Goal: Information Seeking & Learning: Learn about a topic

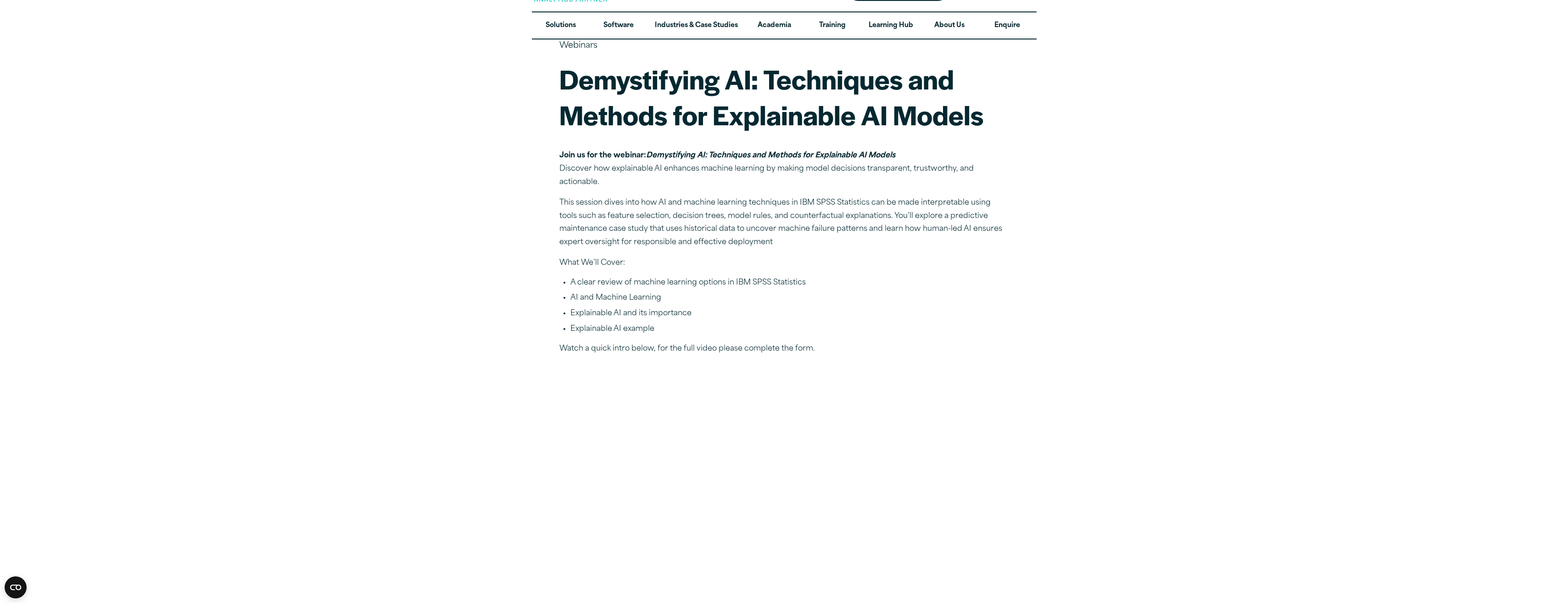
scroll to position [46, 0]
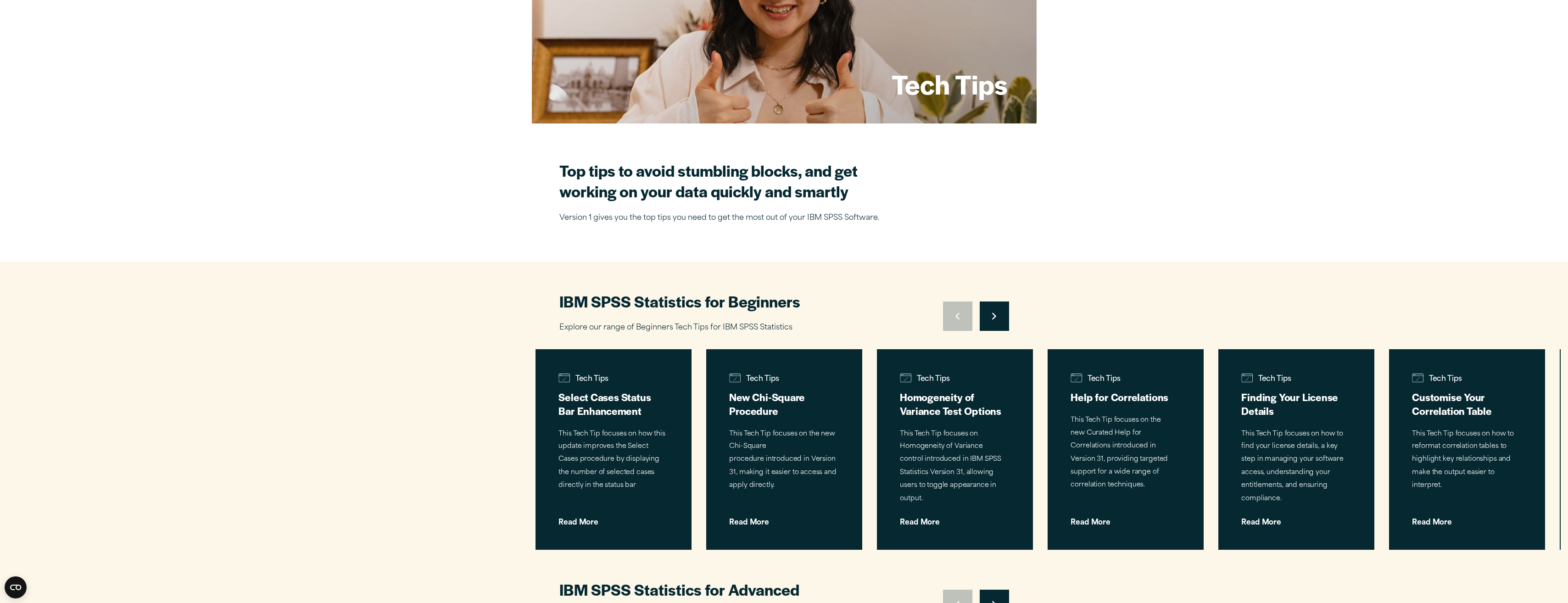
scroll to position [229, 0]
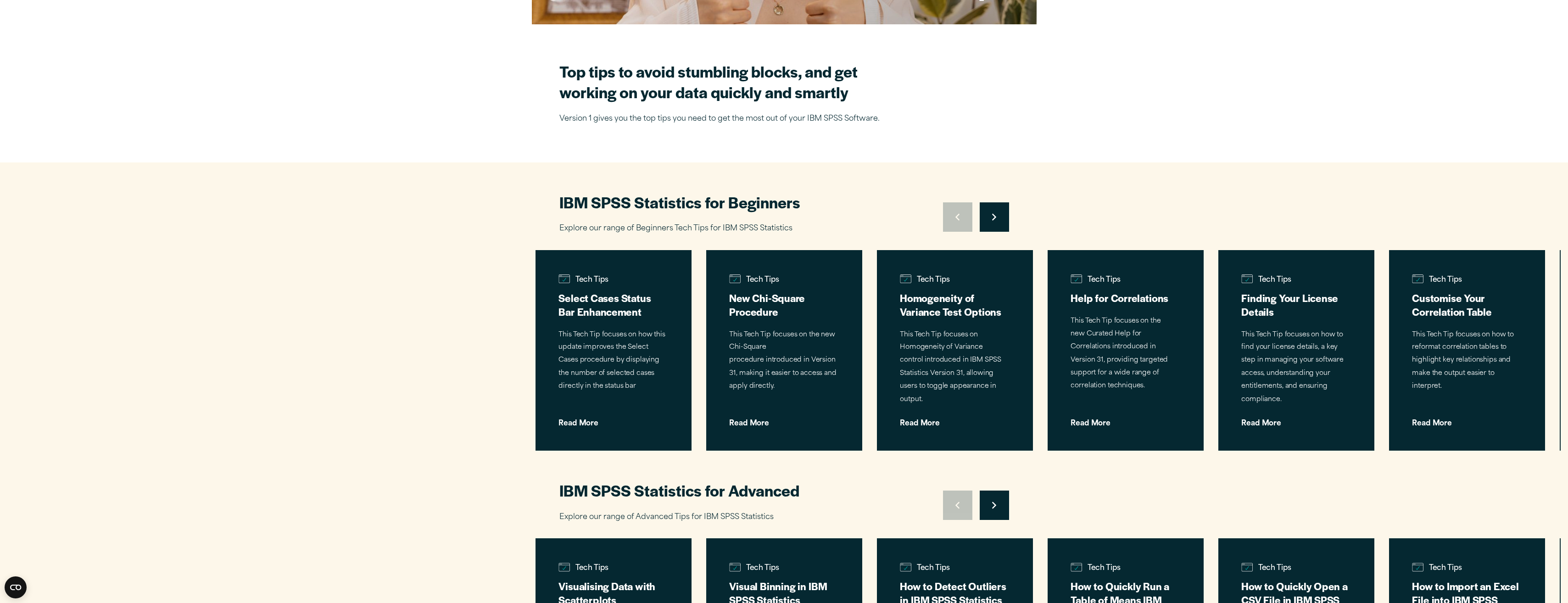
click at [992, 219] on icon "Right pointing chevron" at bounding box center [993, 217] width 4 height 7
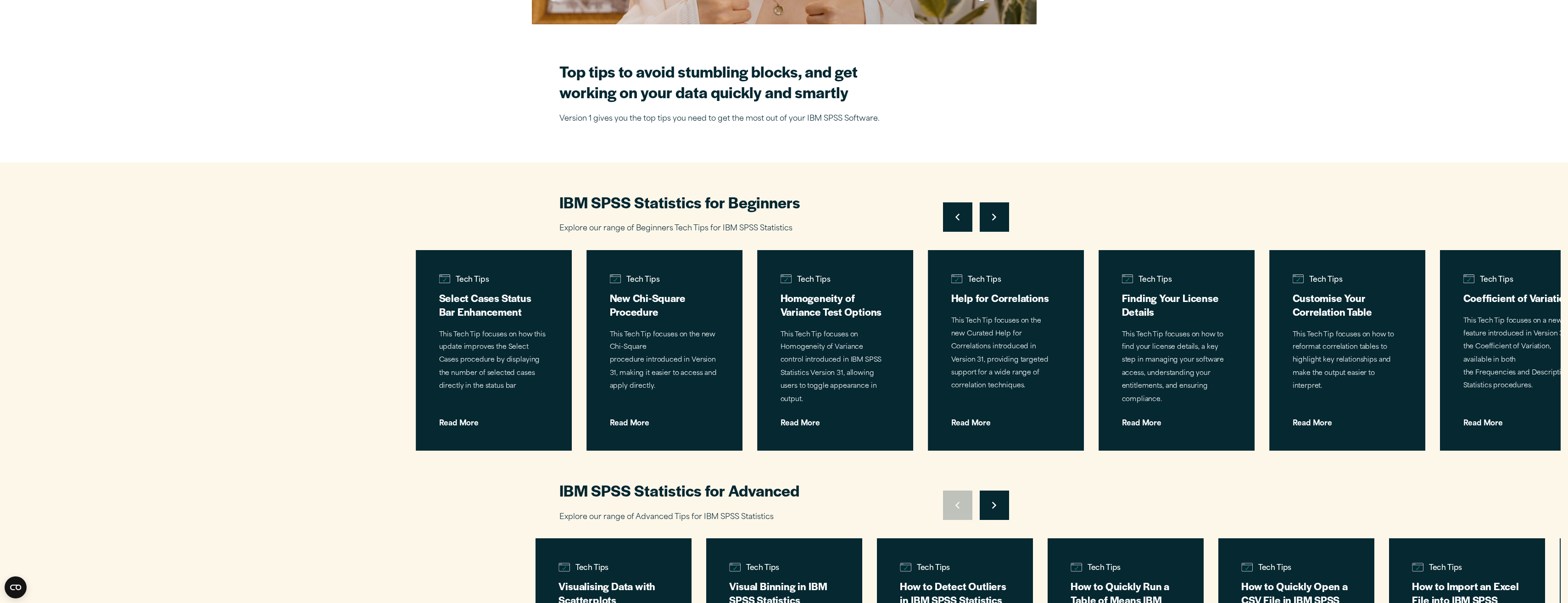
click at [992, 219] on icon "Right pointing chevron" at bounding box center [993, 217] width 4 height 7
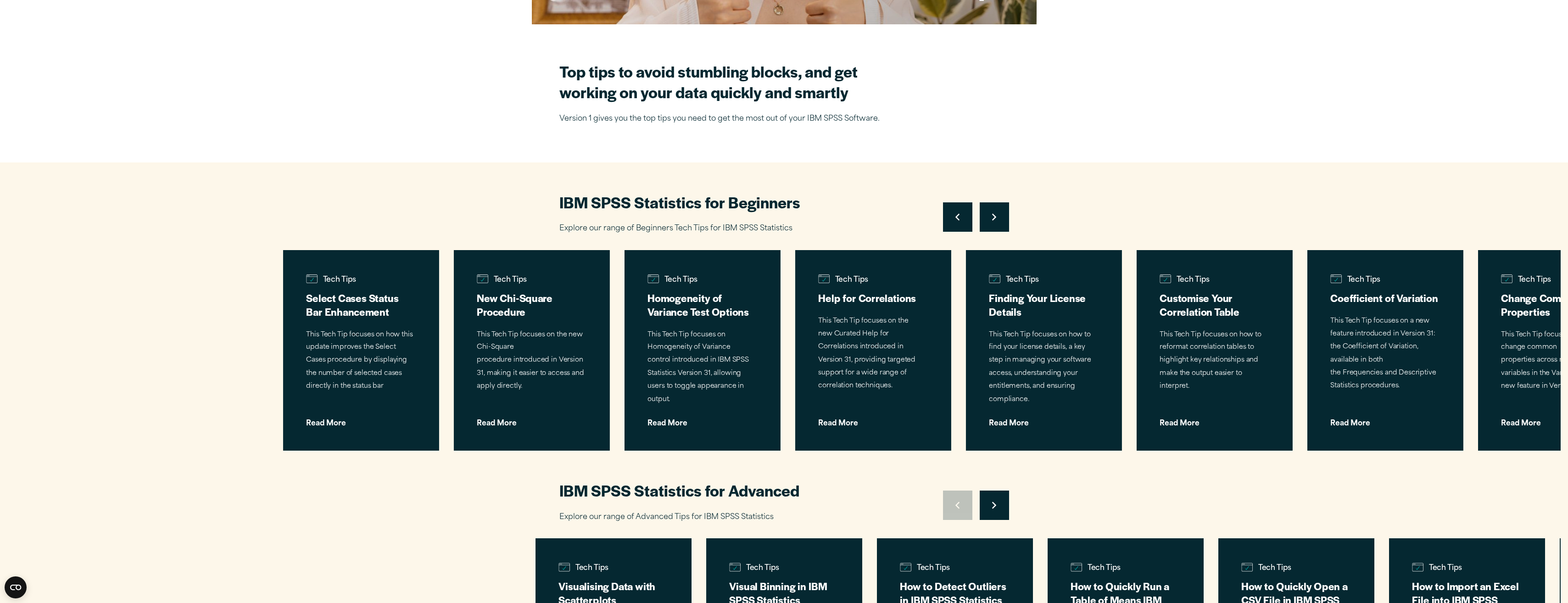
click at [992, 219] on icon "Right pointing chevron" at bounding box center [993, 217] width 4 height 7
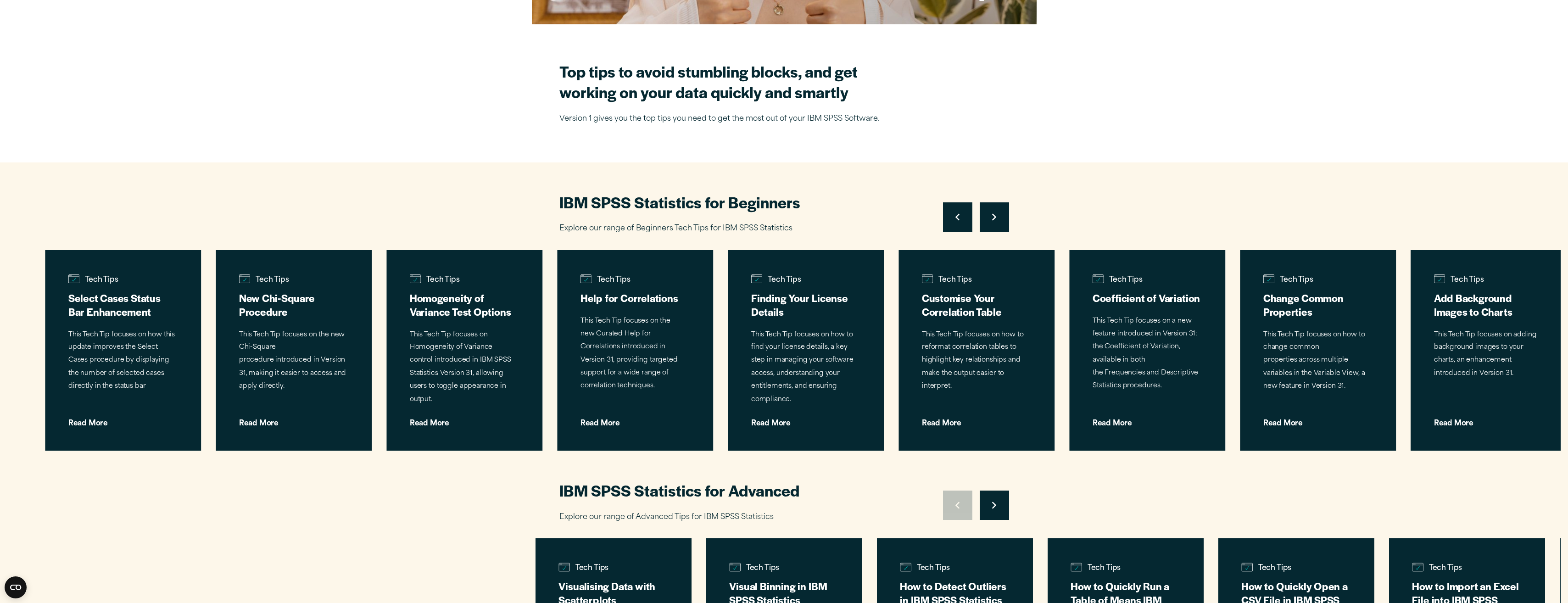
click at [992, 219] on icon "Right pointing chevron" at bounding box center [993, 217] width 4 height 7
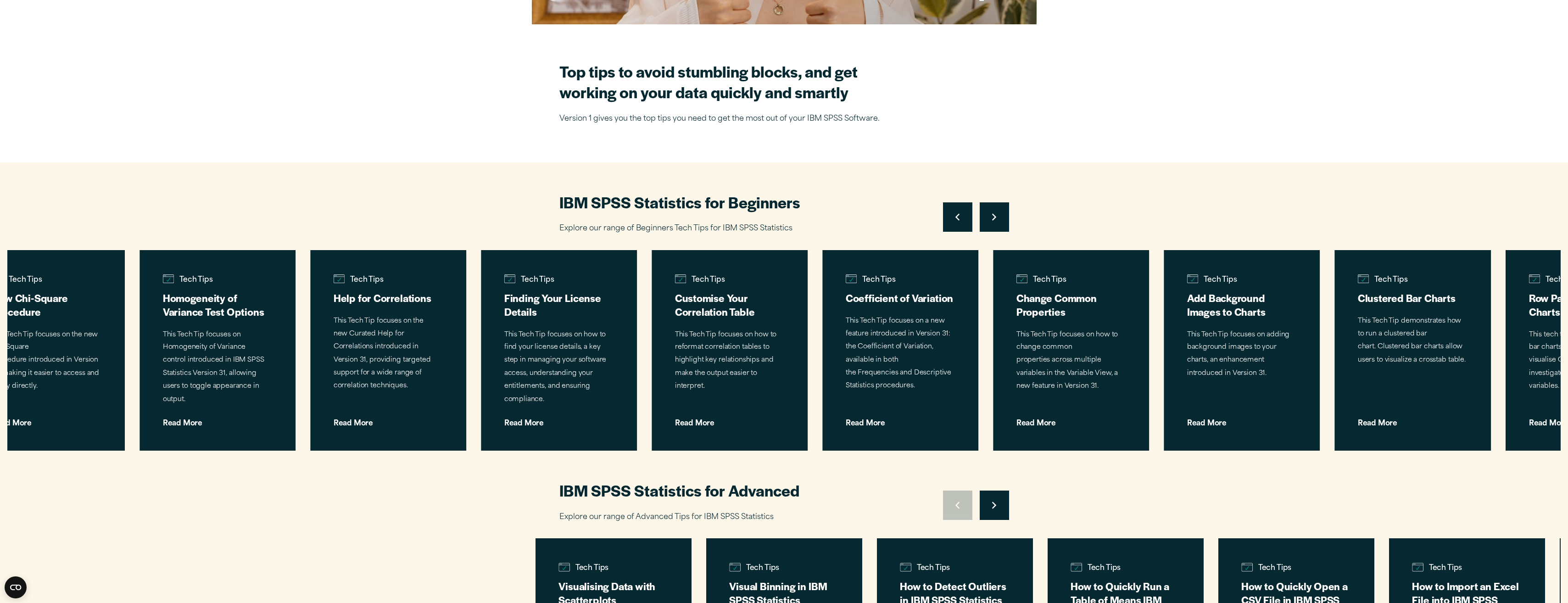
click at [992, 219] on icon "Right pointing chevron" at bounding box center [993, 217] width 4 height 7
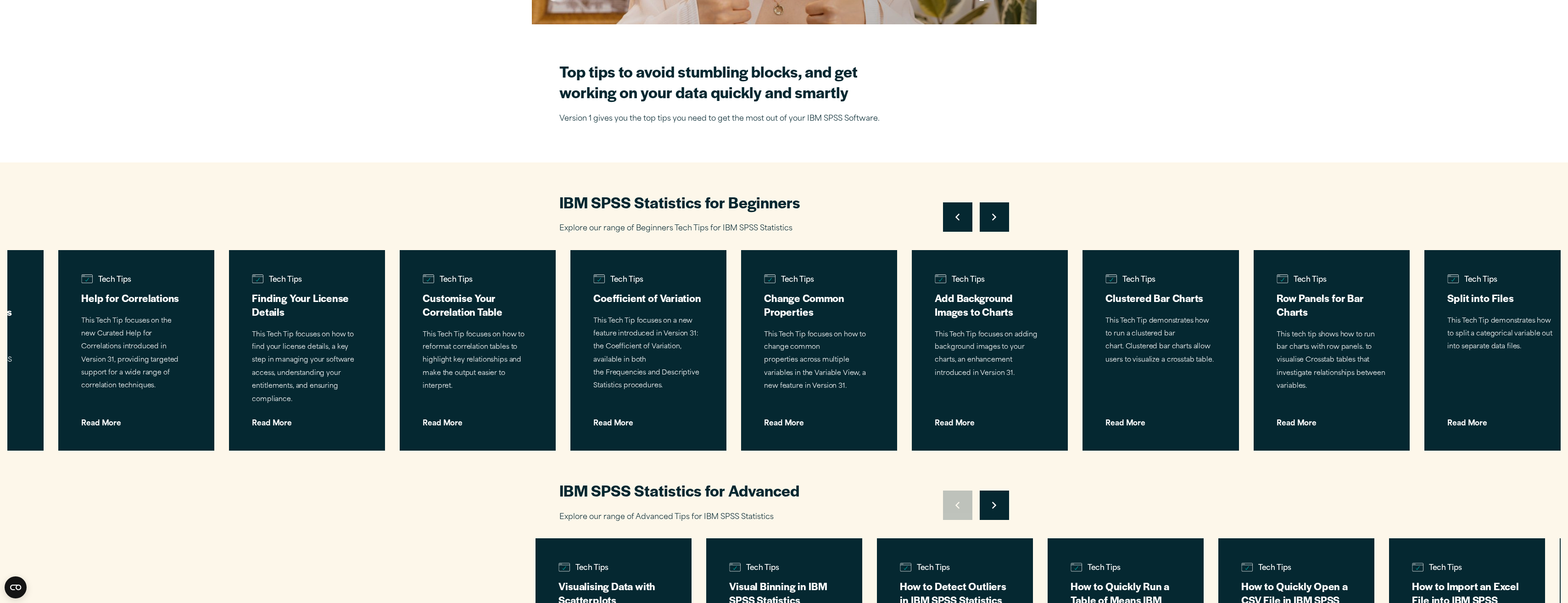
click at [992, 219] on icon "Right pointing chevron" at bounding box center [993, 217] width 4 height 7
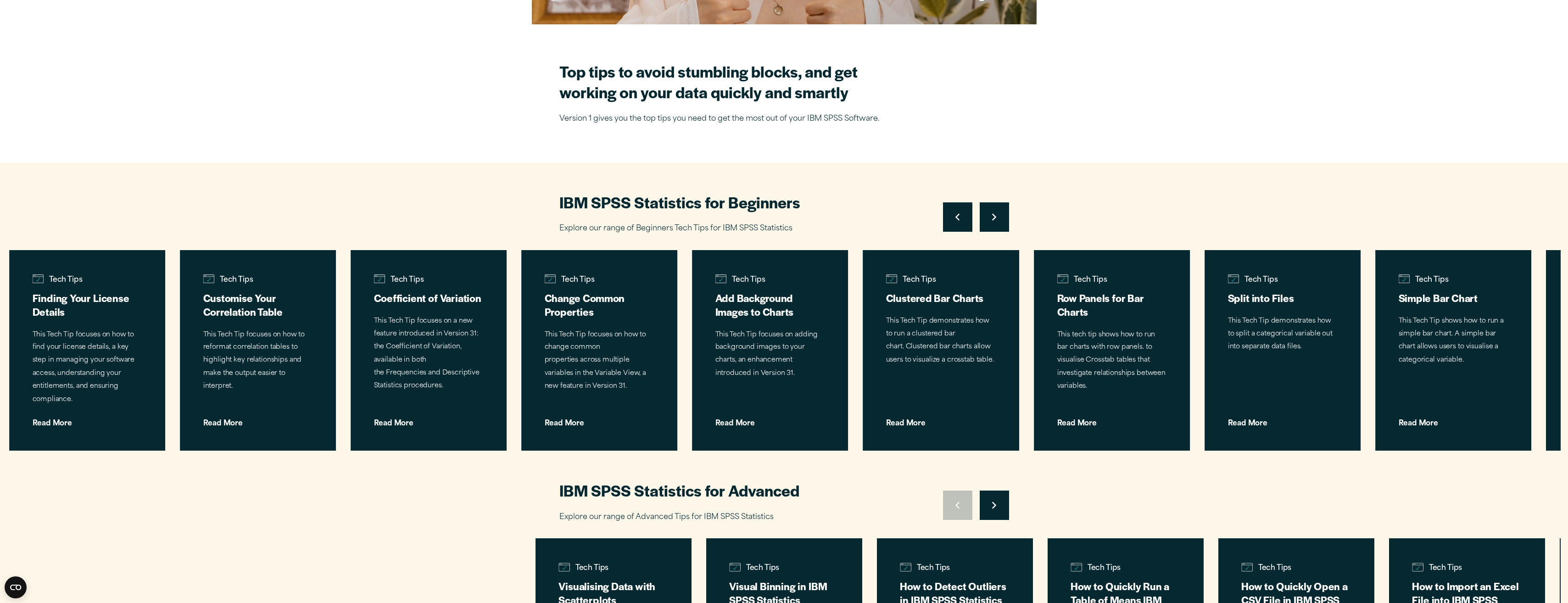
click at [992, 219] on icon "Right pointing chevron" at bounding box center [993, 217] width 4 height 7
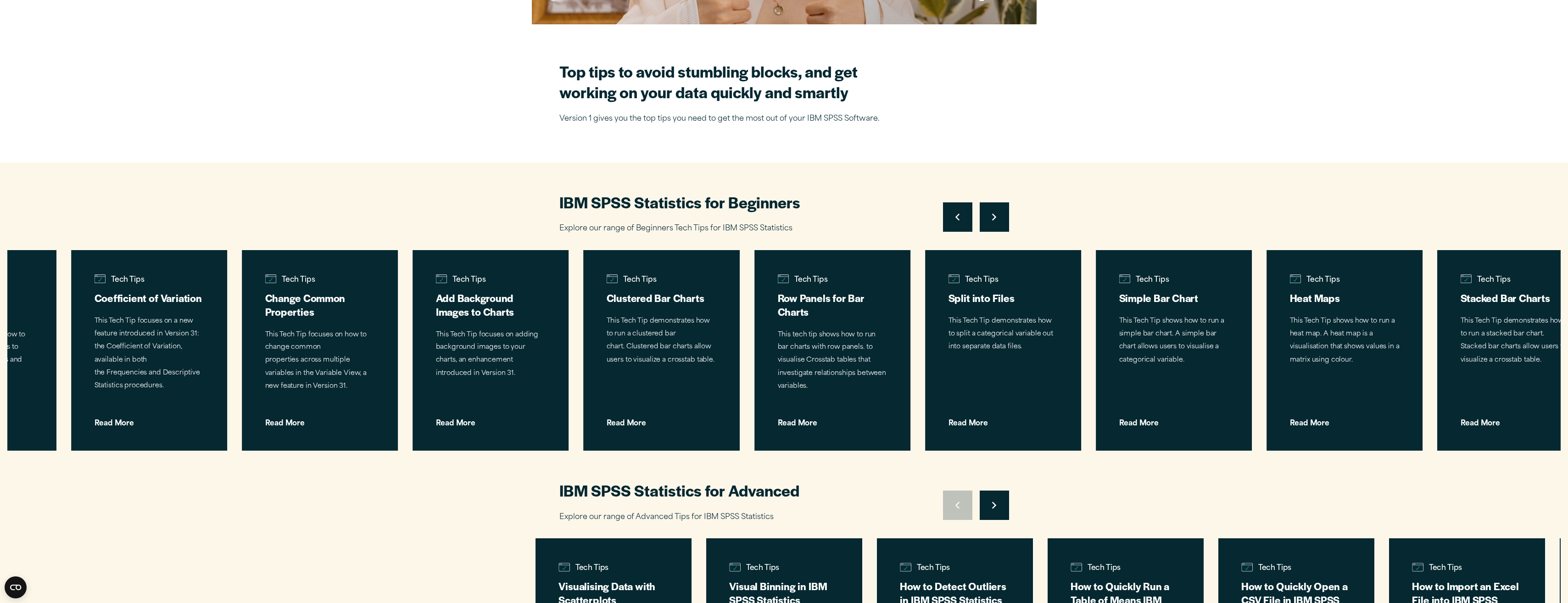
click at [992, 219] on icon "Right pointing chevron" at bounding box center [993, 217] width 4 height 7
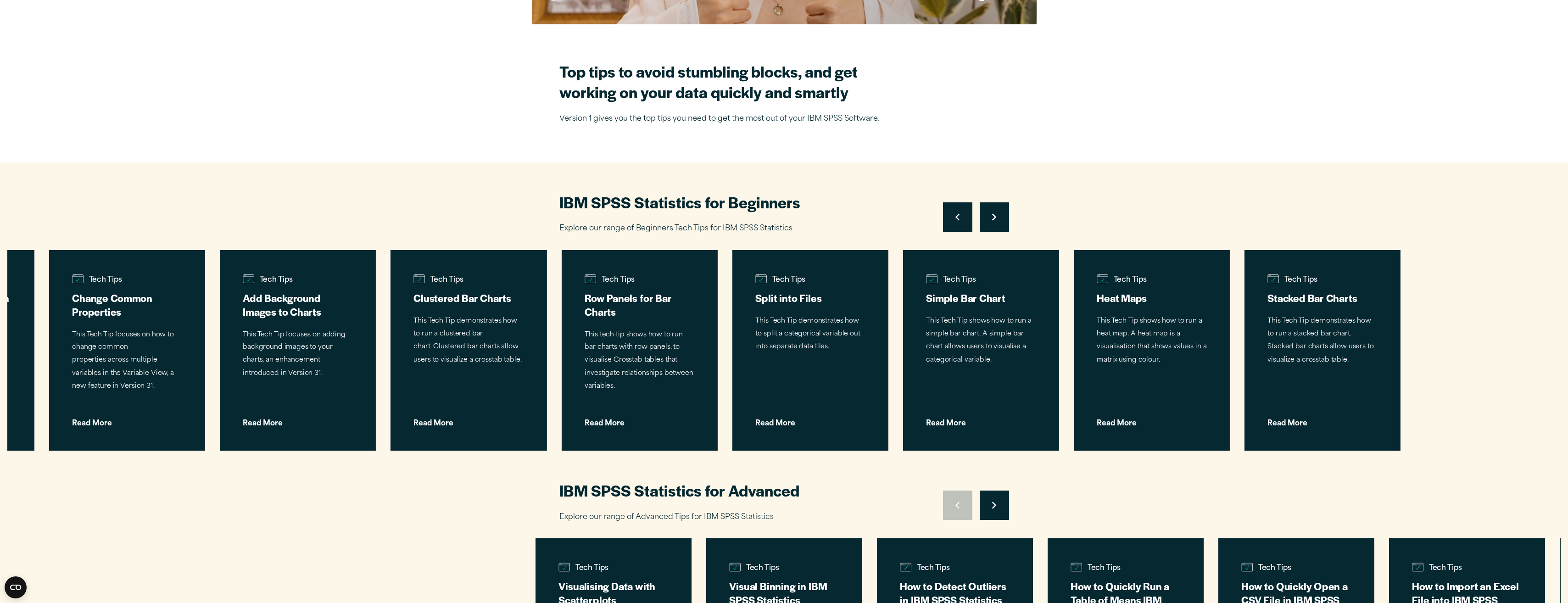
click at [992, 219] on icon "Right pointing chevron" at bounding box center [993, 217] width 4 height 7
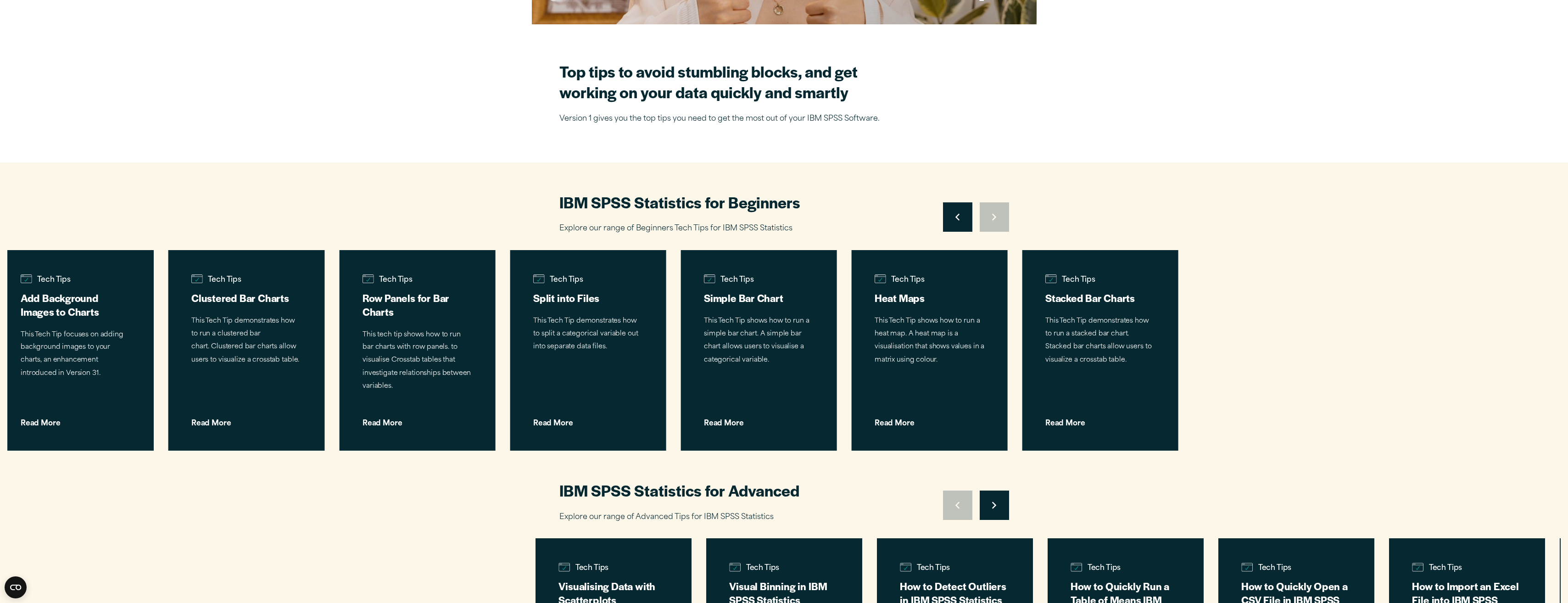
click at [992, 219] on div "Move to previous slide Move to next slide" at bounding box center [975, 217] width 66 height 29
